Goal: Task Accomplishment & Management: Manage account settings

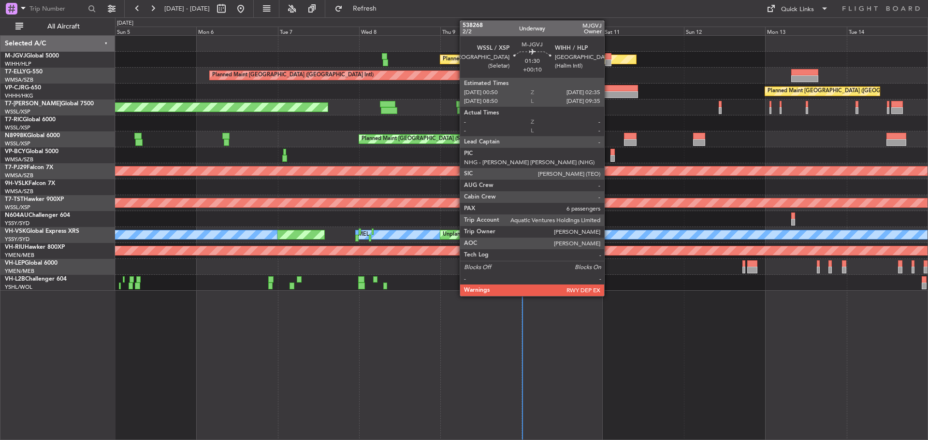
click at [608, 56] on div at bounding box center [608, 56] width 6 height 7
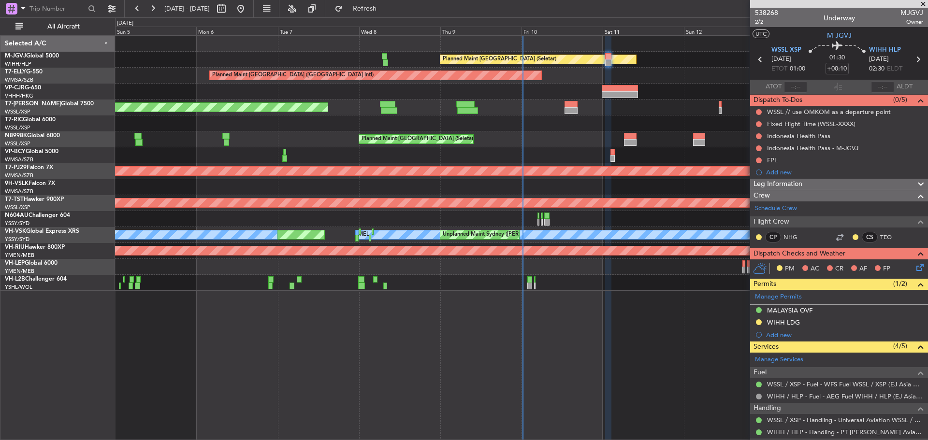
scroll to position [48, 0]
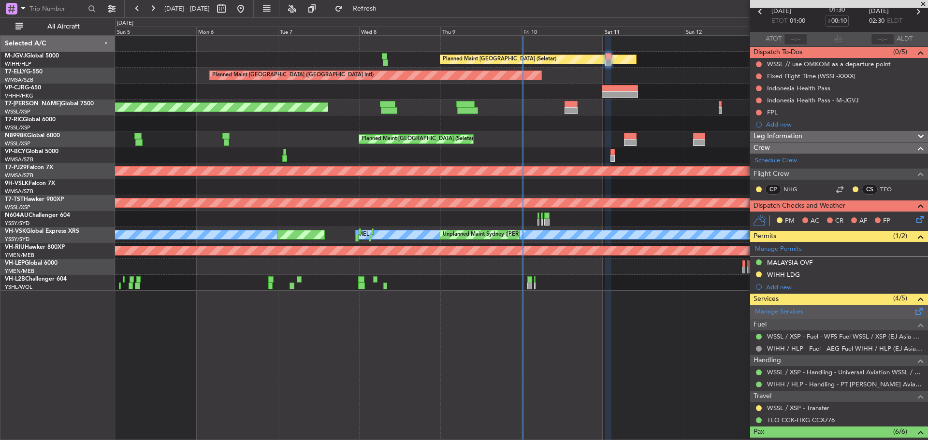
click at [660, 289] on span at bounding box center [919, 309] width 12 height 7
click at [371, 4] on button "Refresh" at bounding box center [359, 8] width 58 height 15
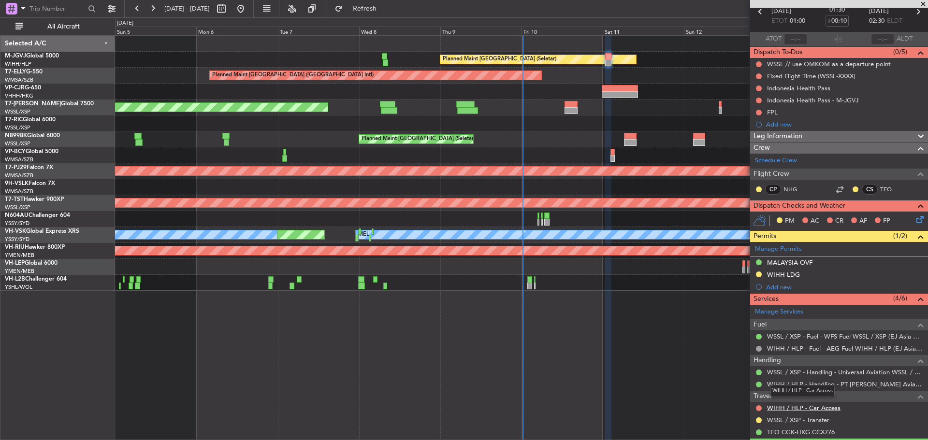
click at [660, 289] on link "WIHH / HLP - Car Access" at bounding box center [803, 408] width 73 height 8
click at [379, 12] on button "Refresh" at bounding box center [359, 8] width 58 height 15
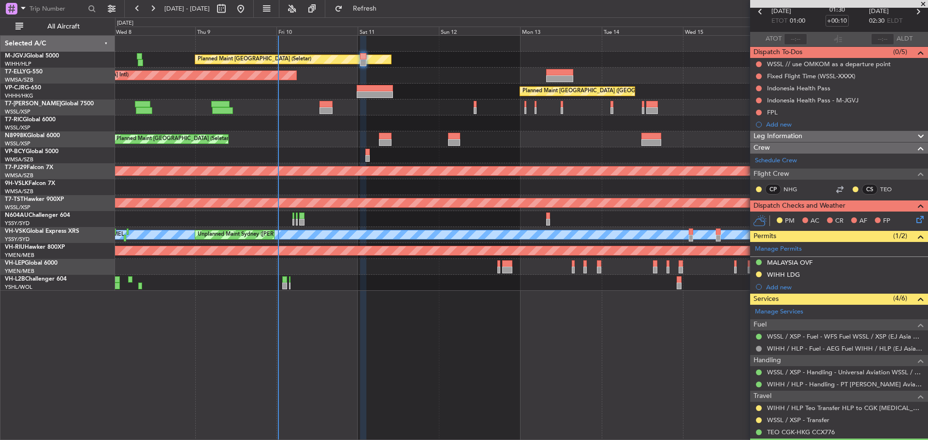
click at [303, 105] on div "Planned Maint [GEOGRAPHIC_DATA] (Seletar) Planned Maint [GEOGRAPHIC_DATA] ([GEO…" at bounding box center [521, 163] width 812 height 255
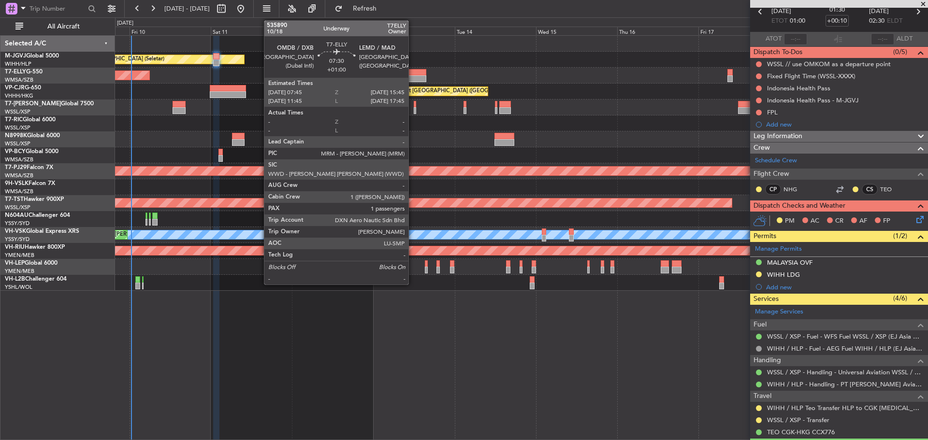
click at [413, 76] on div at bounding box center [413, 78] width 28 height 7
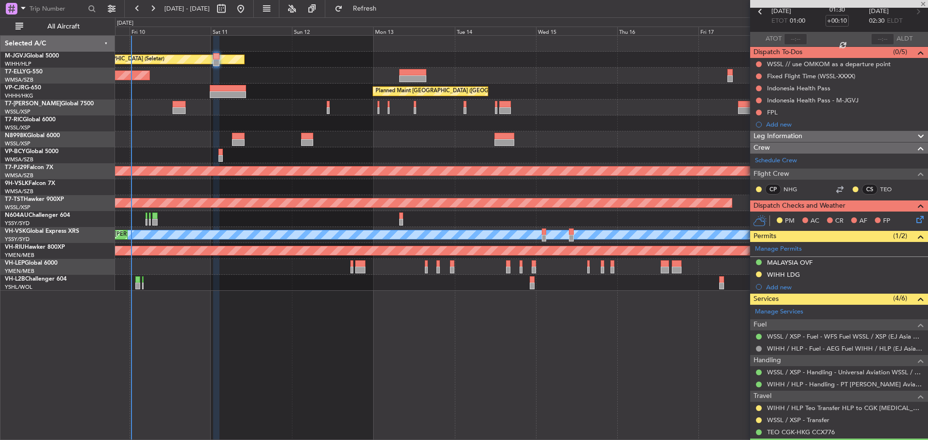
type input "+01:00"
type input "1"
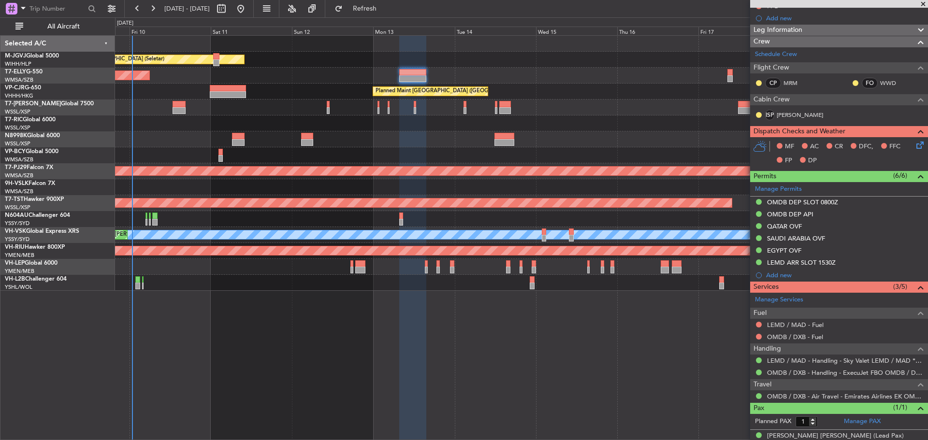
scroll to position [129, 0]
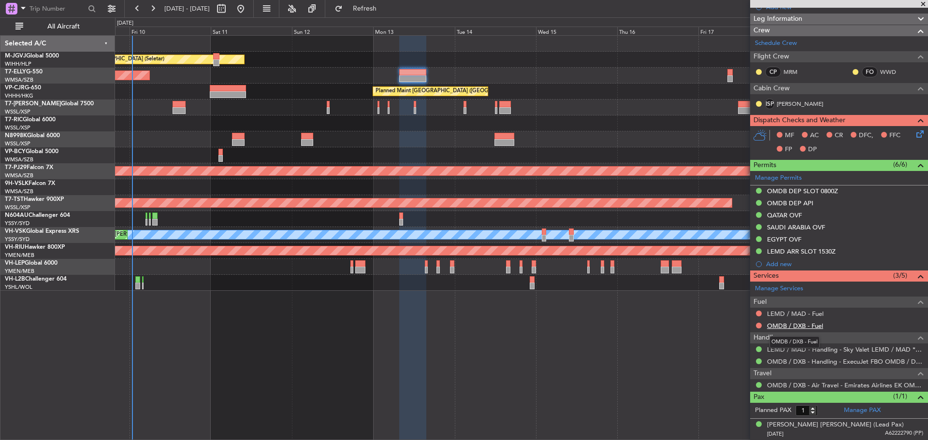
click at [660, 289] on link "OMDB / DXB - Fuel" at bounding box center [795, 326] width 56 height 8
click at [385, 10] on span "Refresh" at bounding box center [365, 8] width 41 height 7
click at [660, 289] on link "LEMD / MAD - Fuel" at bounding box center [795, 314] width 57 height 8
click at [385, 8] on span "Refresh" at bounding box center [365, 8] width 41 height 7
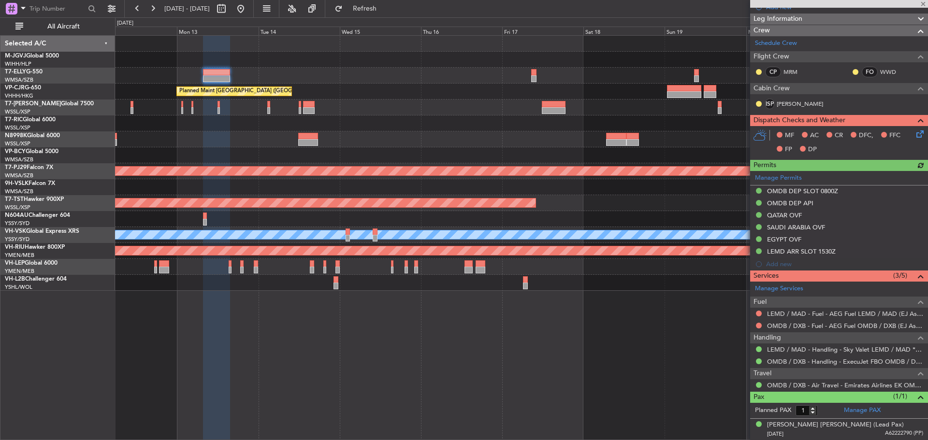
click at [313, 72] on div "Planned Maint [GEOGRAPHIC_DATA] (Seletar) Planned Maint [GEOGRAPHIC_DATA] ([GEO…" at bounding box center [521, 163] width 812 height 255
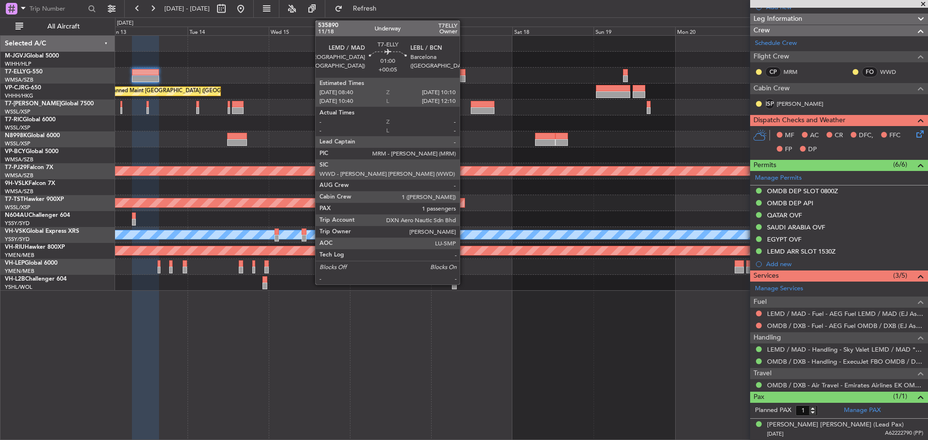
click at [464, 80] on div at bounding box center [462, 78] width 5 height 7
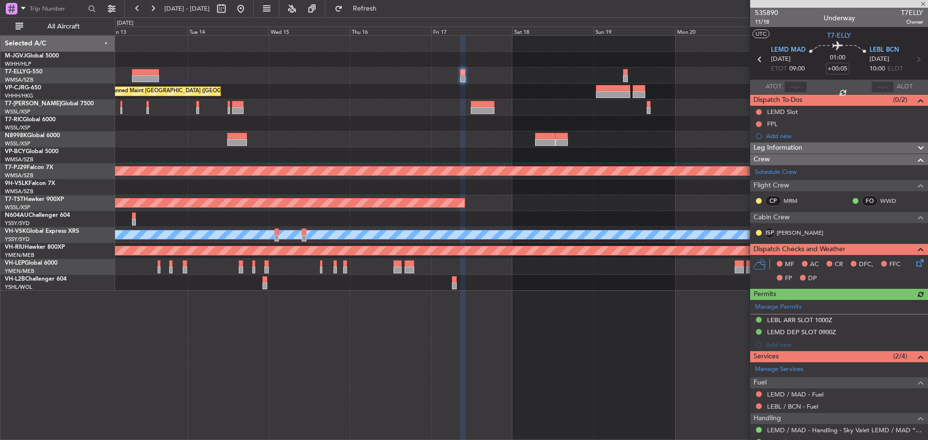
scroll to position [57, 0]
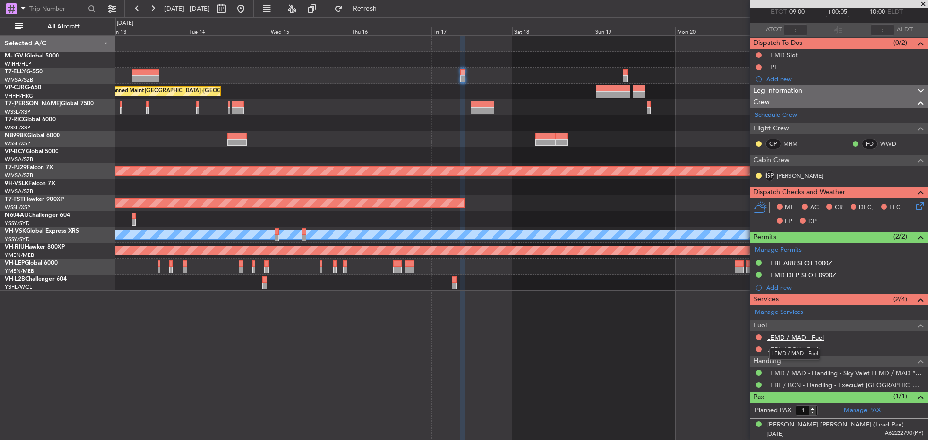
click at [660, 289] on link "LEMD / MAD - Fuel" at bounding box center [795, 337] width 57 height 8
click at [374, 14] on button "Refresh" at bounding box center [359, 8] width 58 height 15
click at [248, 14] on button at bounding box center [240, 8] width 15 height 15
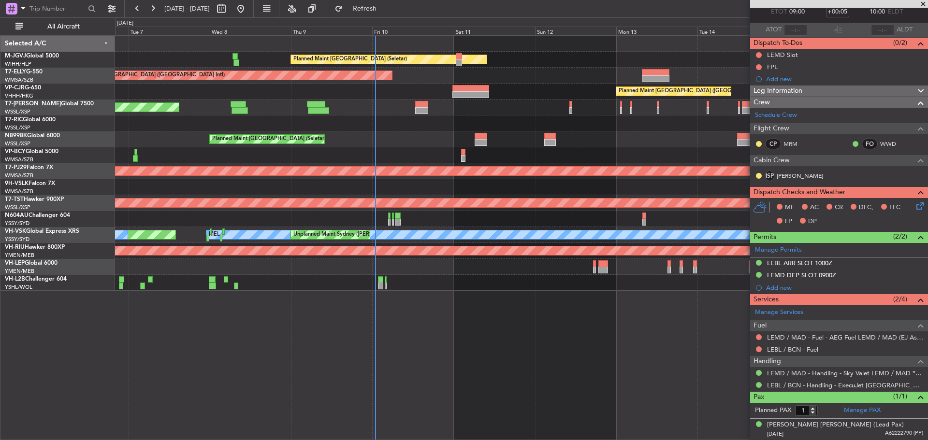
click at [333, 133] on div "Planned Maint [GEOGRAPHIC_DATA] (Seletar) Planned Maint [GEOGRAPHIC_DATA] ([GEO…" at bounding box center [521, 163] width 812 height 255
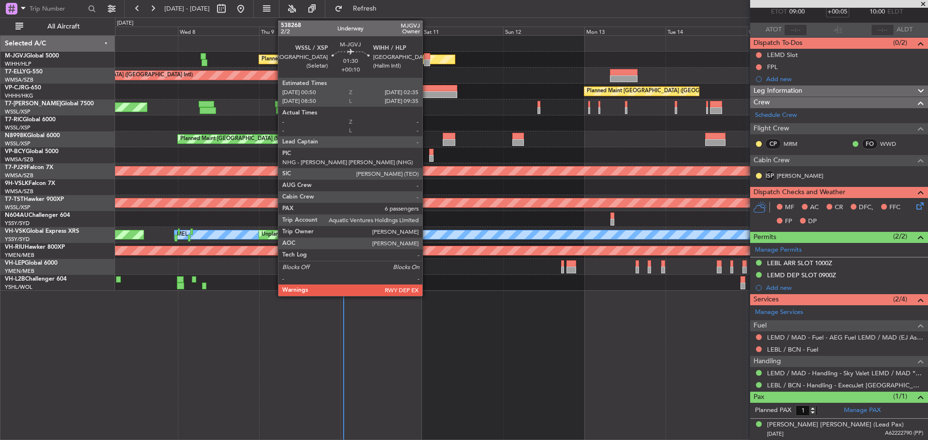
click at [427, 64] on div at bounding box center [427, 62] width 6 height 7
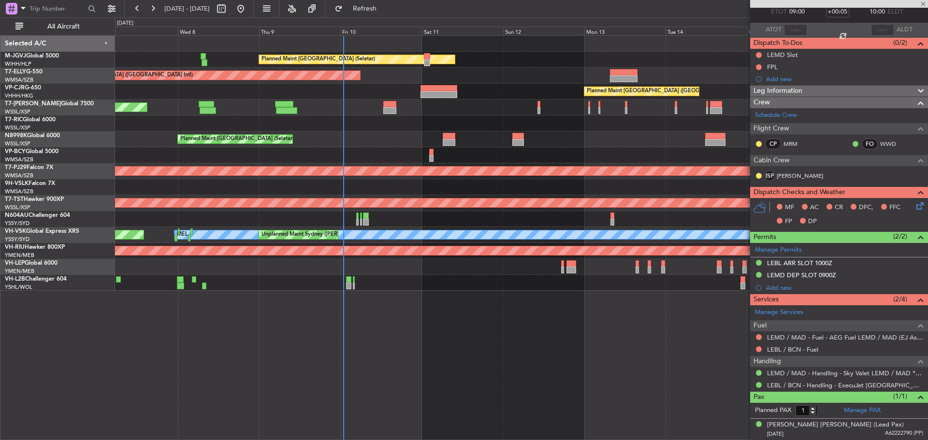
type input "+00:10"
type input "6"
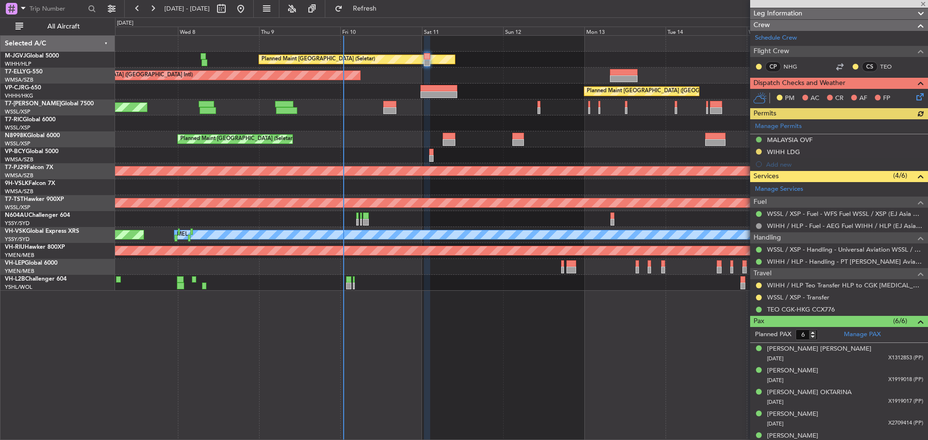
scroll to position [171, 0]
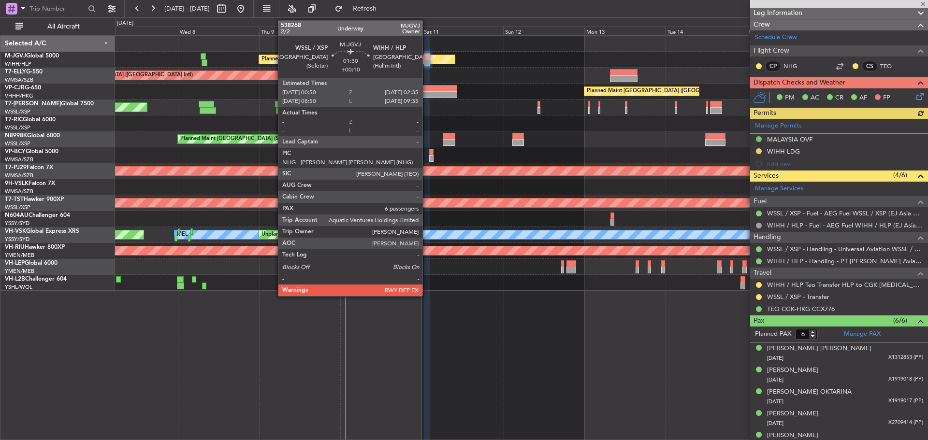
click at [427, 62] on div at bounding box center [427, 62] width 6 height 7
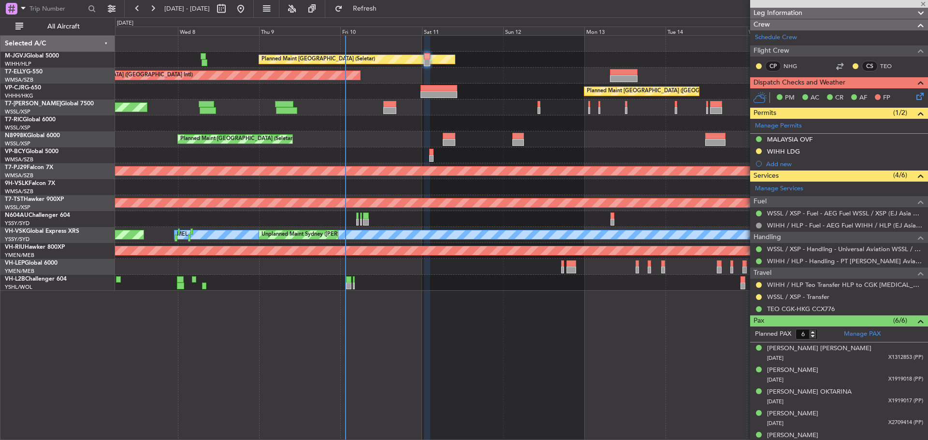
scroll to position [0, 0]
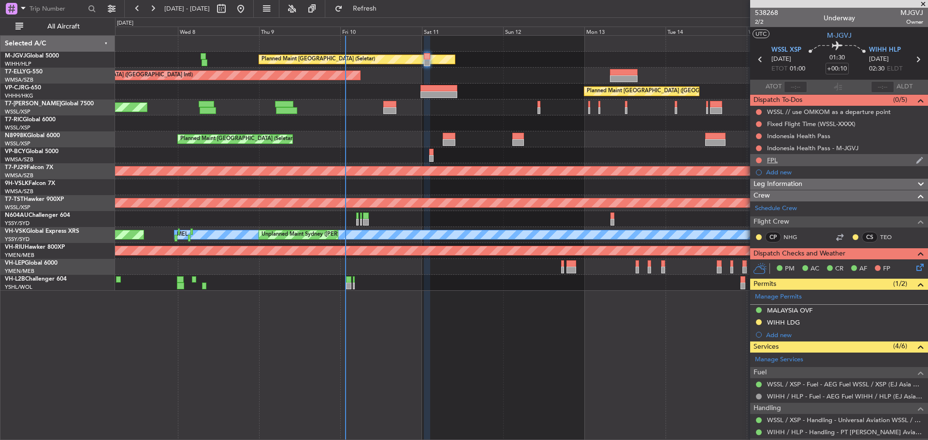
click at [660, 158] on div "FPL" at bounding box center [839, 160] width 178 height 12
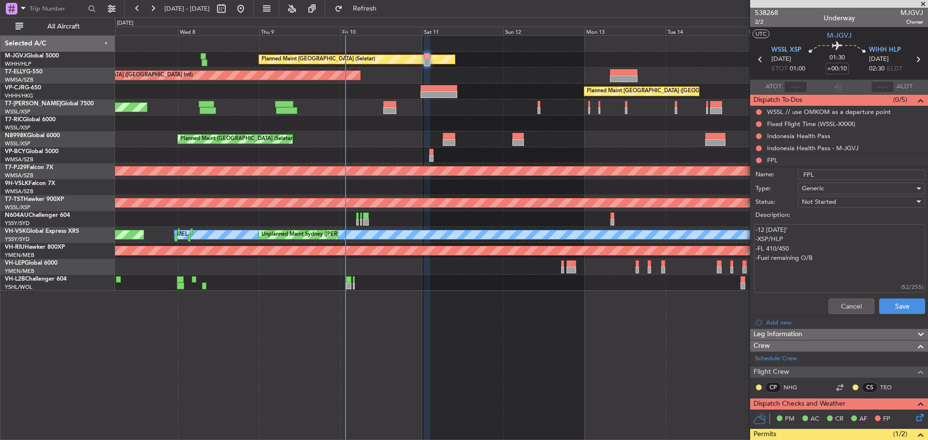
click at [660, 259] on textarea "-12 [DATE]’ -XSP/HLP -FL 410/450 -Fuel remaining O/B" at bounding box center [839, 258] width 171 height 69
drag, startPoint x: 819, startPoint y: 259, endPoint x: 757, endPoint y: 261, distance: 61.9
click at [660, 261] on textarea "-12 [DATE]’ -XSP/HLP -FL 410/450 -Fuel remaining O/B" at bounding box center [839, 258] width 171 height 69
click at [660, 231] on textarea "-12 [DATE]’ -XSP/HLP -FL 410/450 -16000lbs" at bounding box center [839, 258] width 171 height 69
type textarea "-11 [DATE]’ -XSP/HLP -FL 410/450 -16000lbs"
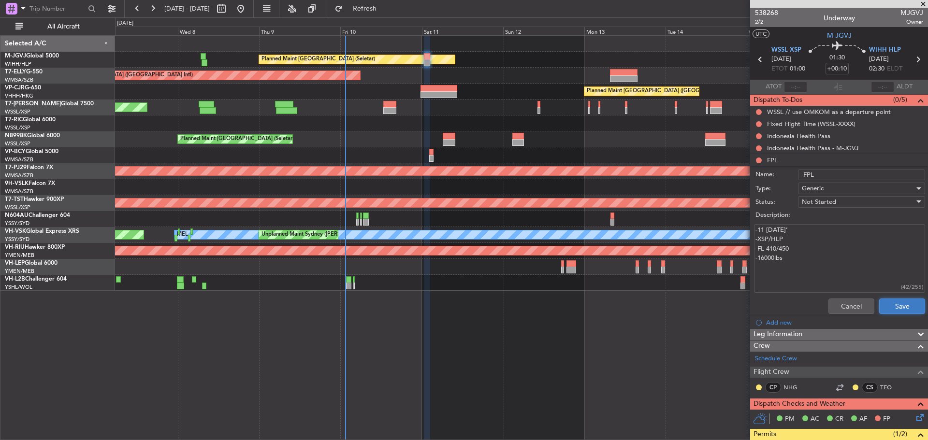
click at [660, 289] on button "Save" at bounding box center [902, 306] width 46 height 15
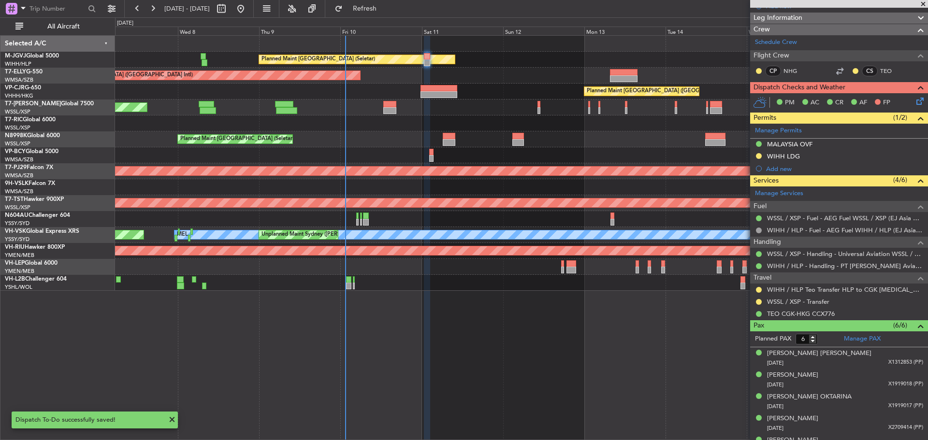
scroll to position [167, 0]
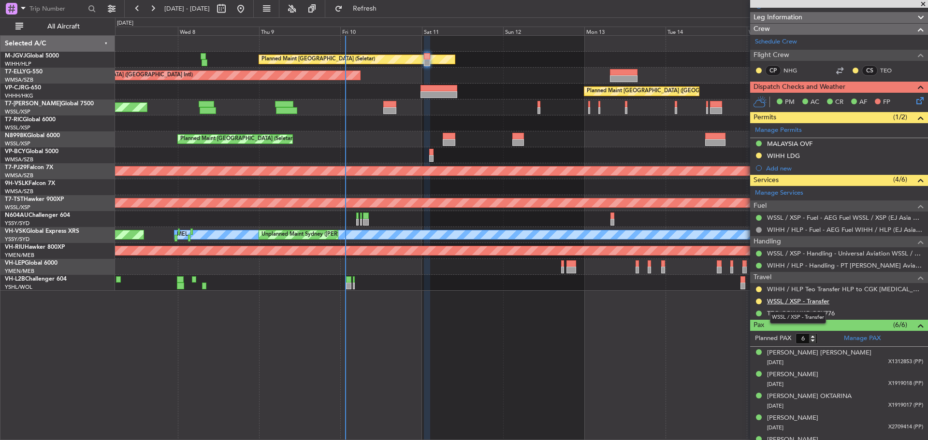
click at [660, 289] on link "WSSL / XSP - Transfer" at bounding box center [798, 301] width 62 height 8
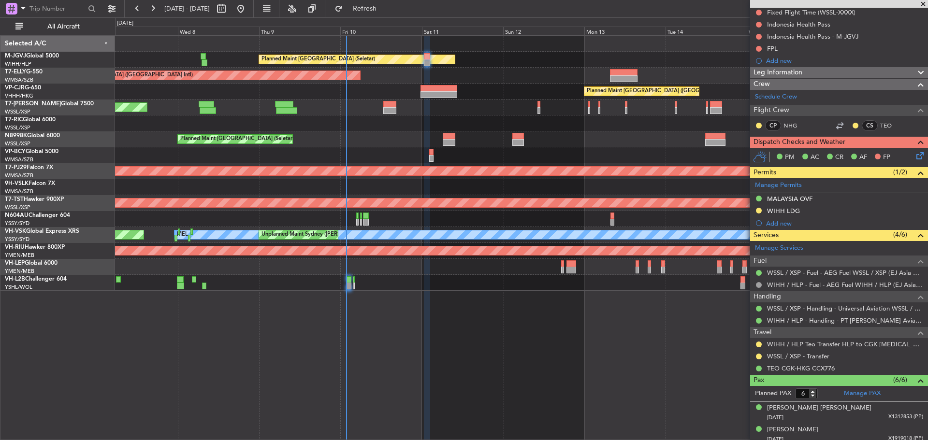
scroll to position [0, 0]
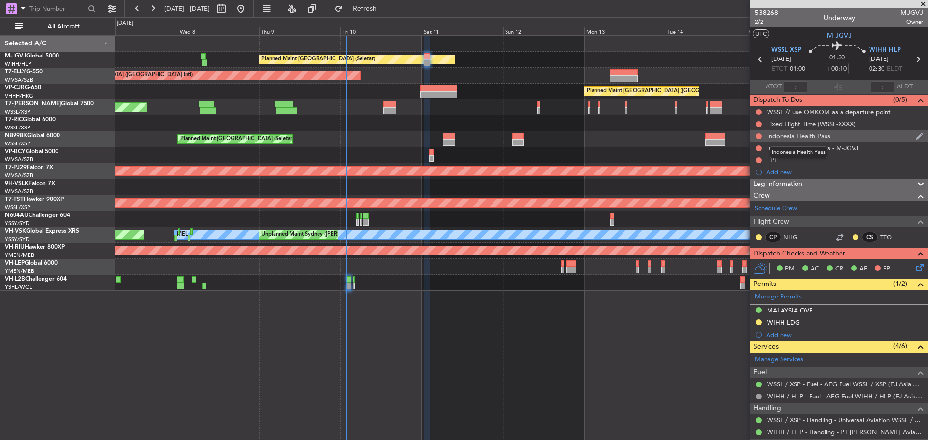
click at [660, 137] on div "Indonesia Health Pass" at bounding box center [798, 136] width 63 height 8
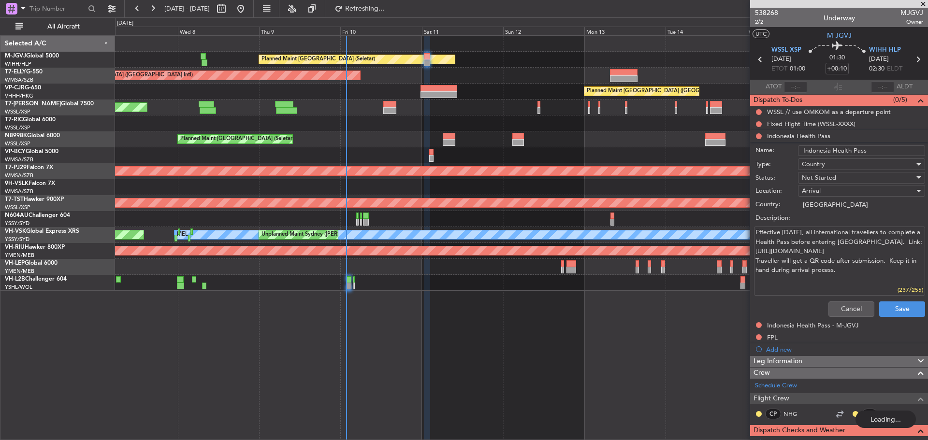
drag, startPoint x: 855, startPoint y: 250, endPoint x: 754, endPoint y: 252, distance: 100.5
click at [660, 252] on textarea "Effective [DATE], all international travellers to complete a Health Pass before…" at bounding box center [839, 261] width 171 height 69
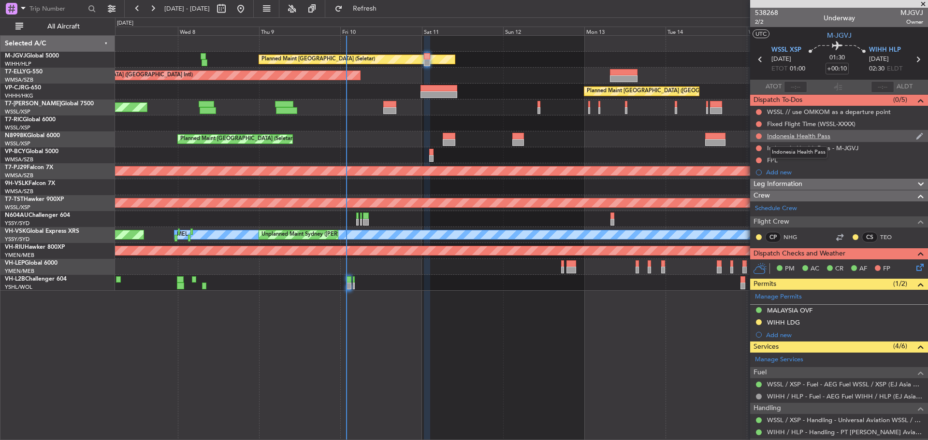
click at [660, 134] on div "Indonesia Health Pass" at bounding box center [798, 136] width 63 height 8
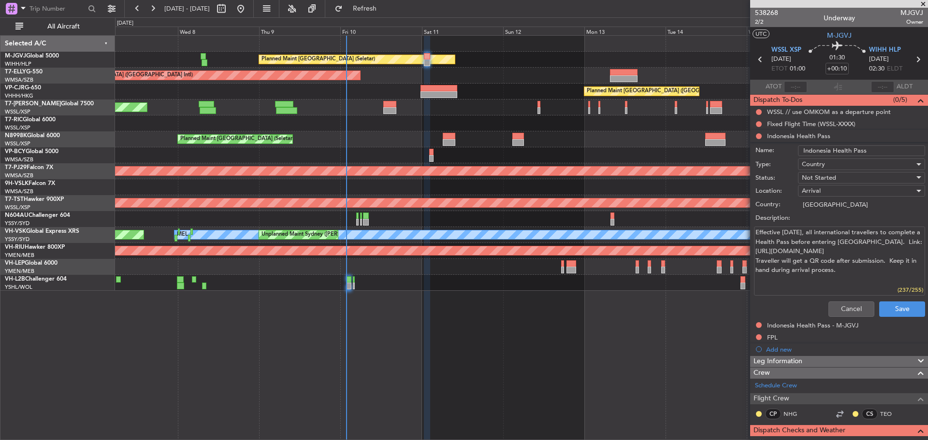
drag, startPoint x: 857, startPoint y: 253, endPoint x: 751, endPoint y: 252, distance: 105.4
click at [660, 252] on div "Effective [DATE], all international travellers to complete a Health Pass before…" at bounding box center [838, 261] width 187 height 73
click at [660, 289] on button "Cancel" at bounding box center [851, 309] width 46 height 15
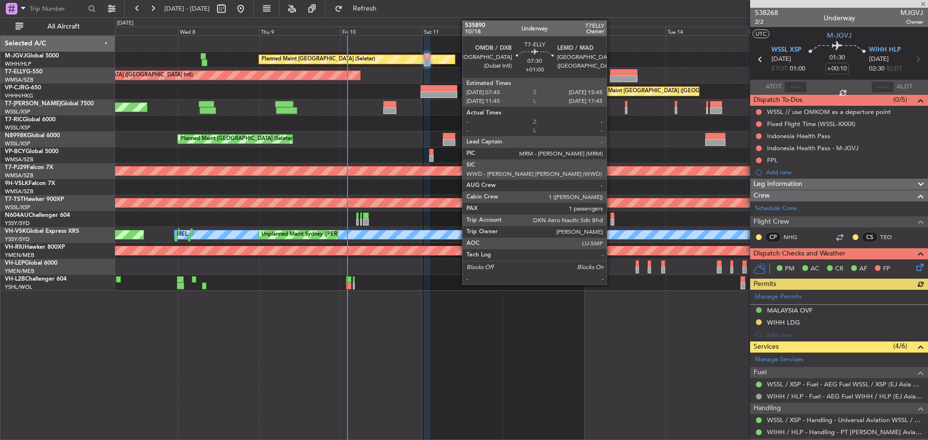
click at [611, 71] on div at bounding box center [624, 72] width 28 height 7
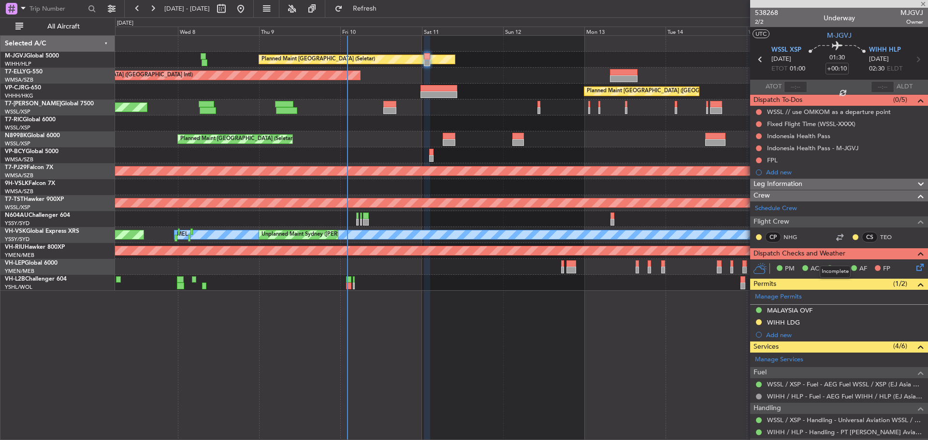
type input "+01:00"
type input "1"
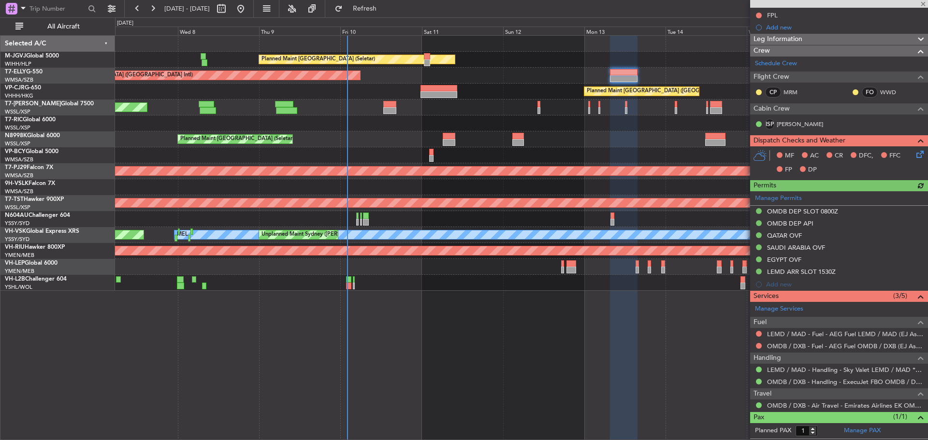
scroll to position [129, 0]
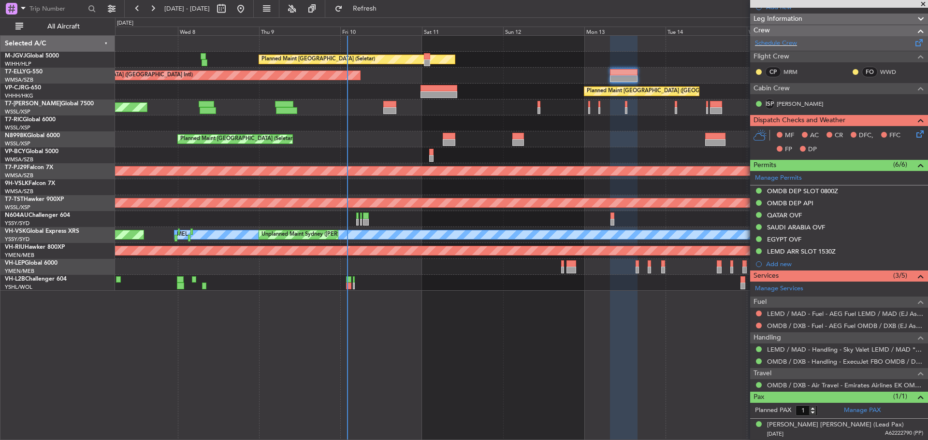
click at [660, 43] on span at bounding box center [919, 40] width 12 height 7
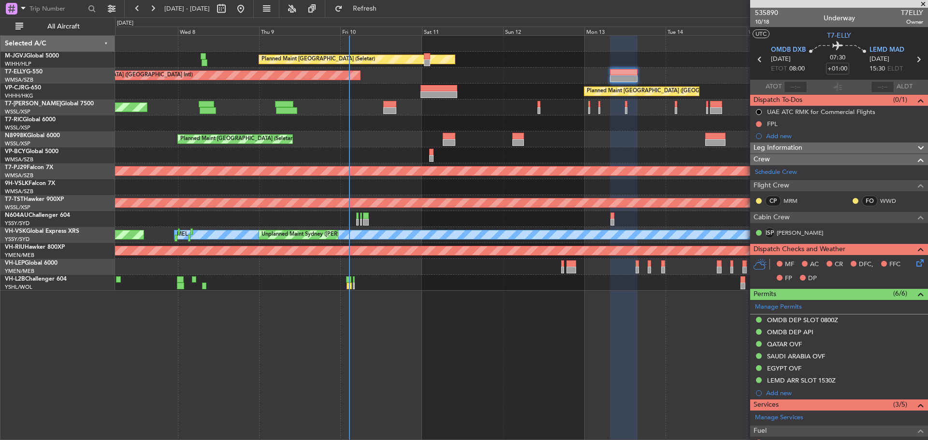
scroll to position [129, 0]
